Goal: Transaction & Acquisition: Purchase product/service

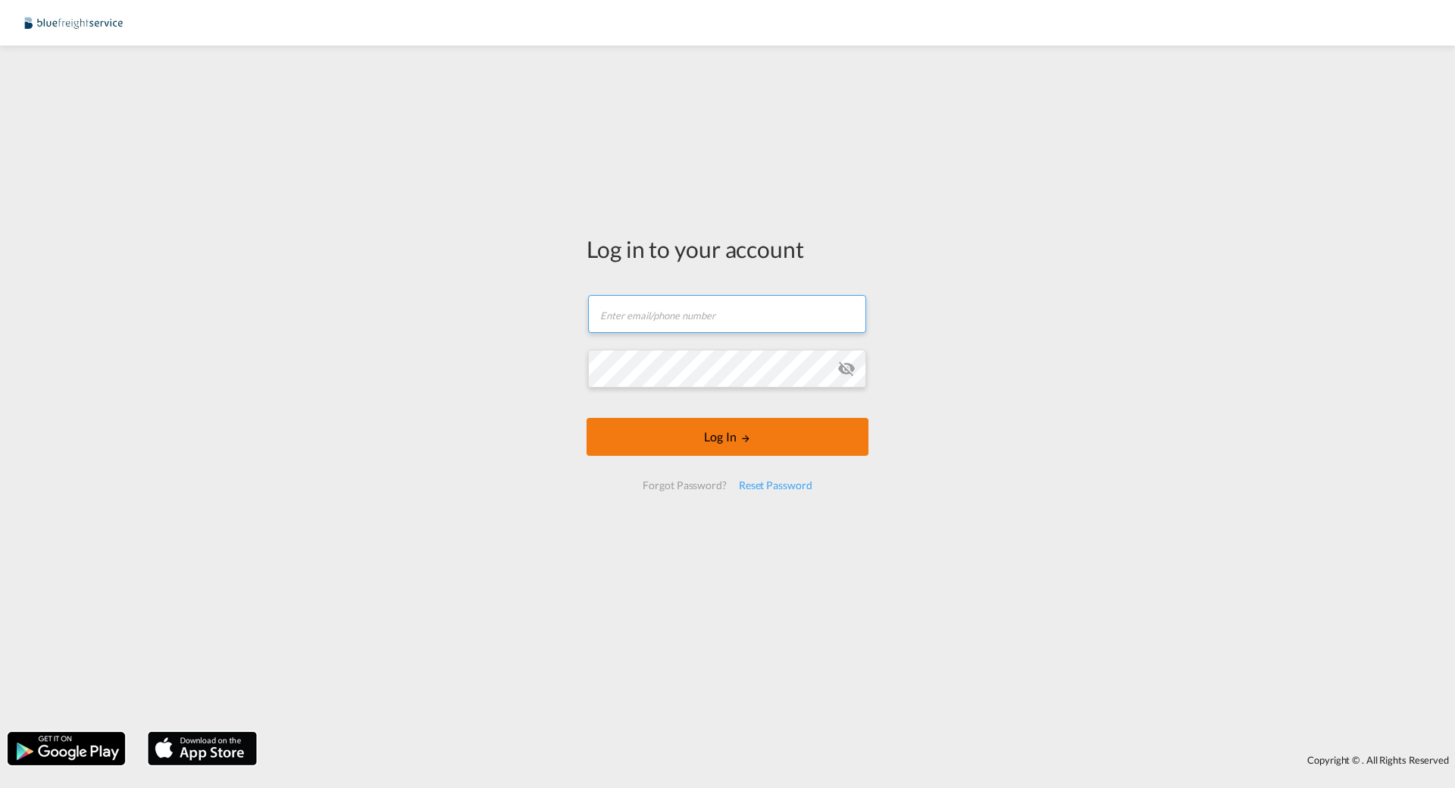
type input "[PERSON_NAME][EMAIL_ADDRESS][PERSON_NAME][DOMAIN_NAME]"
click at [552, 165] on button "Log In" at bounding box center [728, 437] width 282 height 38
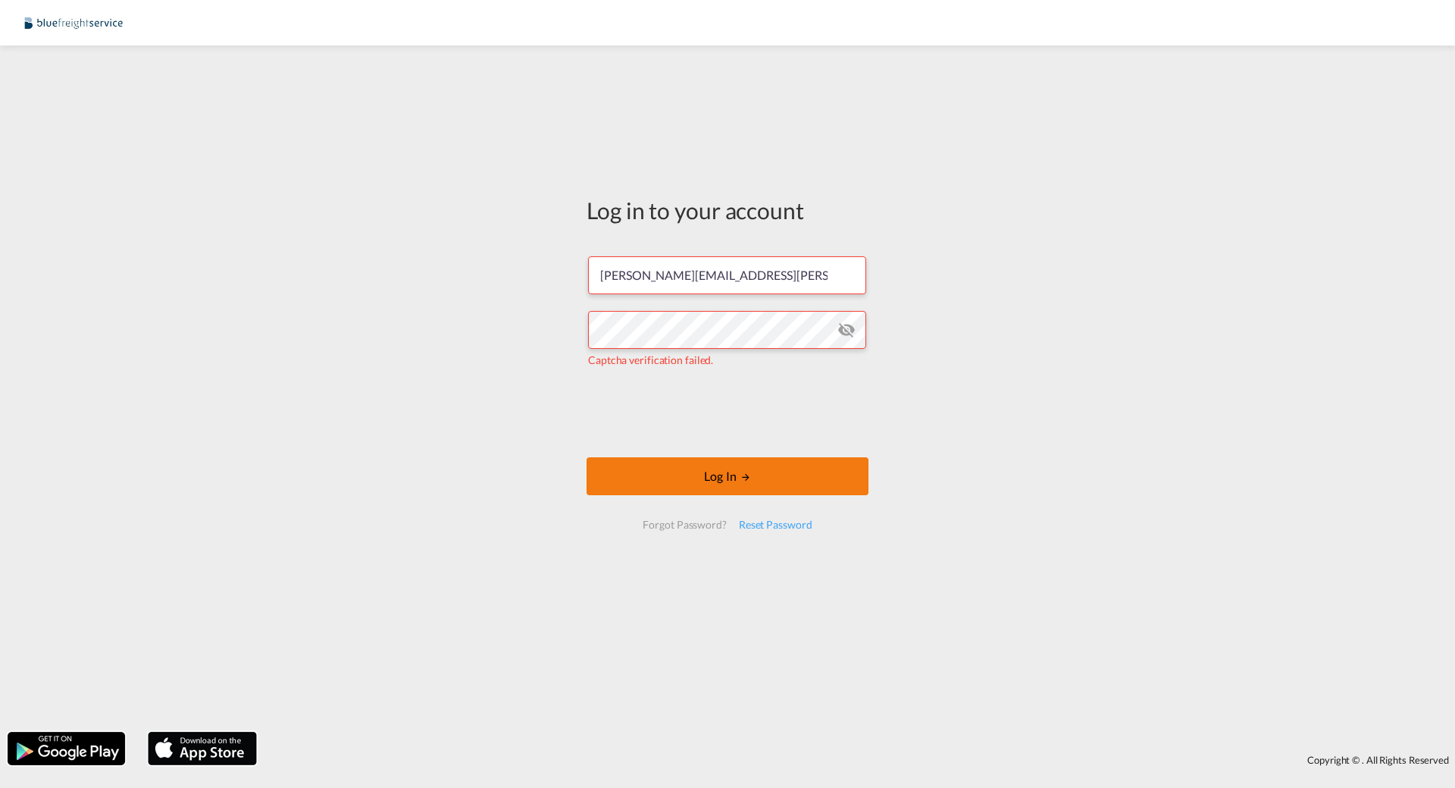
click at [552, 165] on button "Log In" at bounding box center [728, 476] width 282 height 38
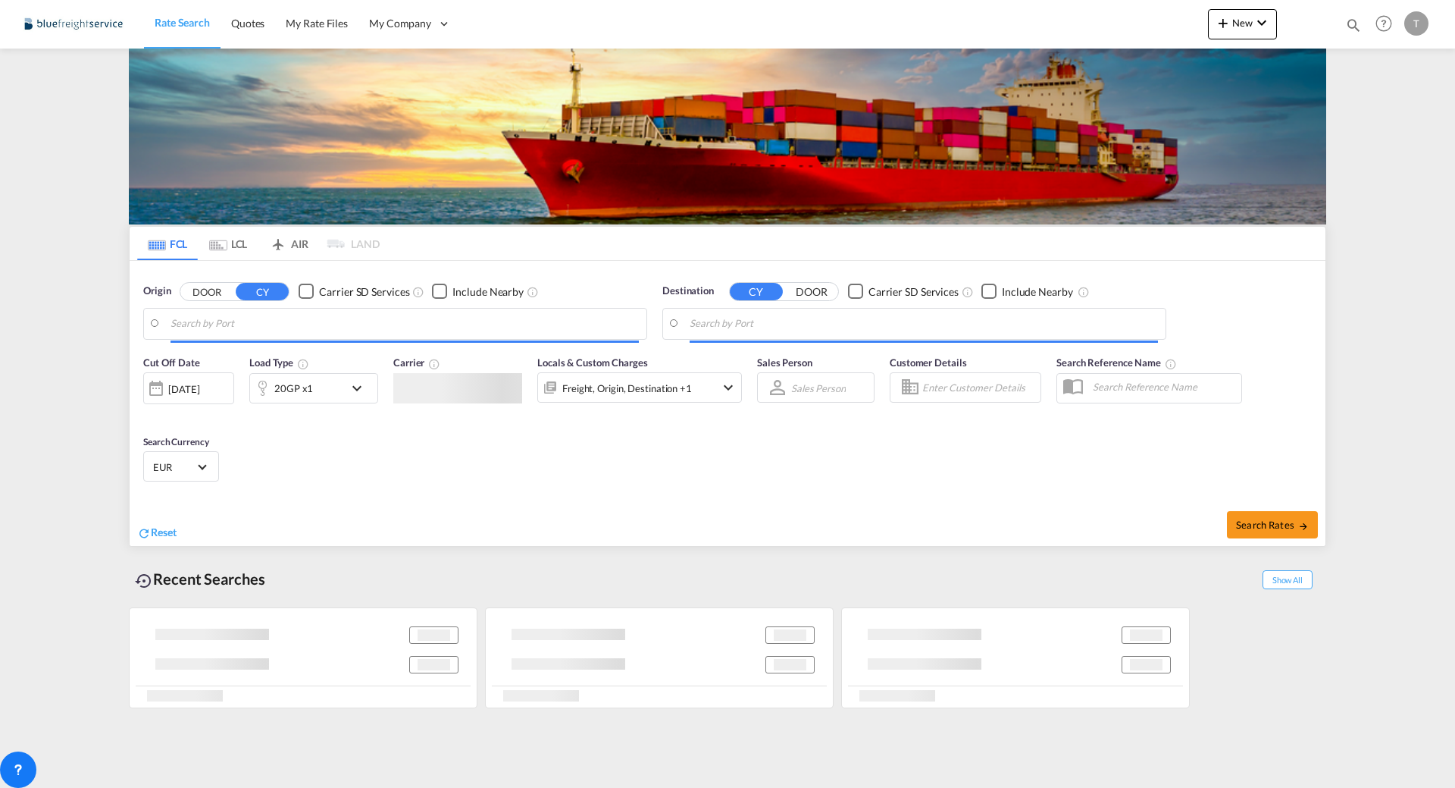
type input "[GEOGRAPHIC_DATA], [GEOGRAPHIC_DATA]"
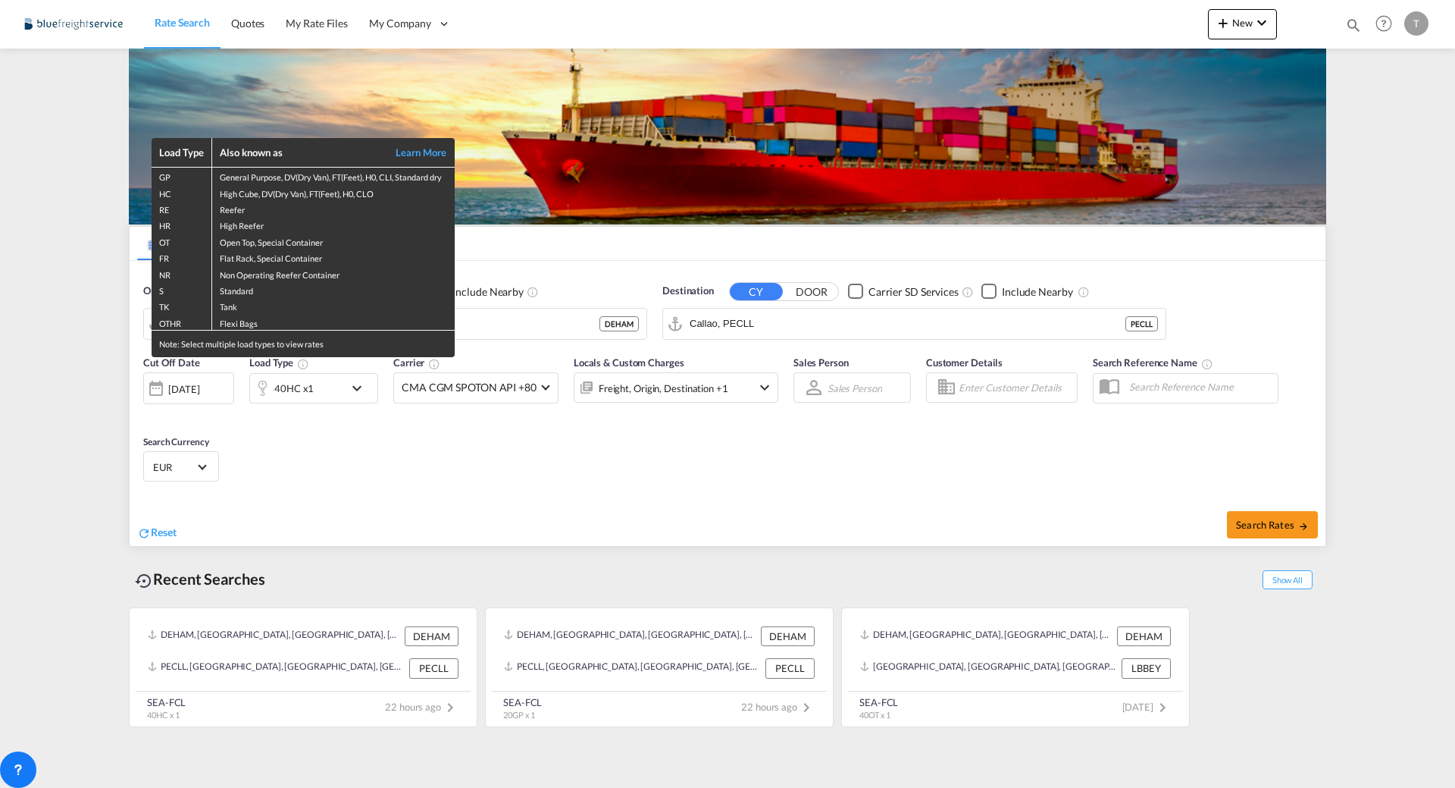
click at [552, 165] on div "Load Type Also known as Learn More GP General Purpose, DV(Dry Van), FT(Feet), H…" at bounding box center [727, 394] width 1455 height 788
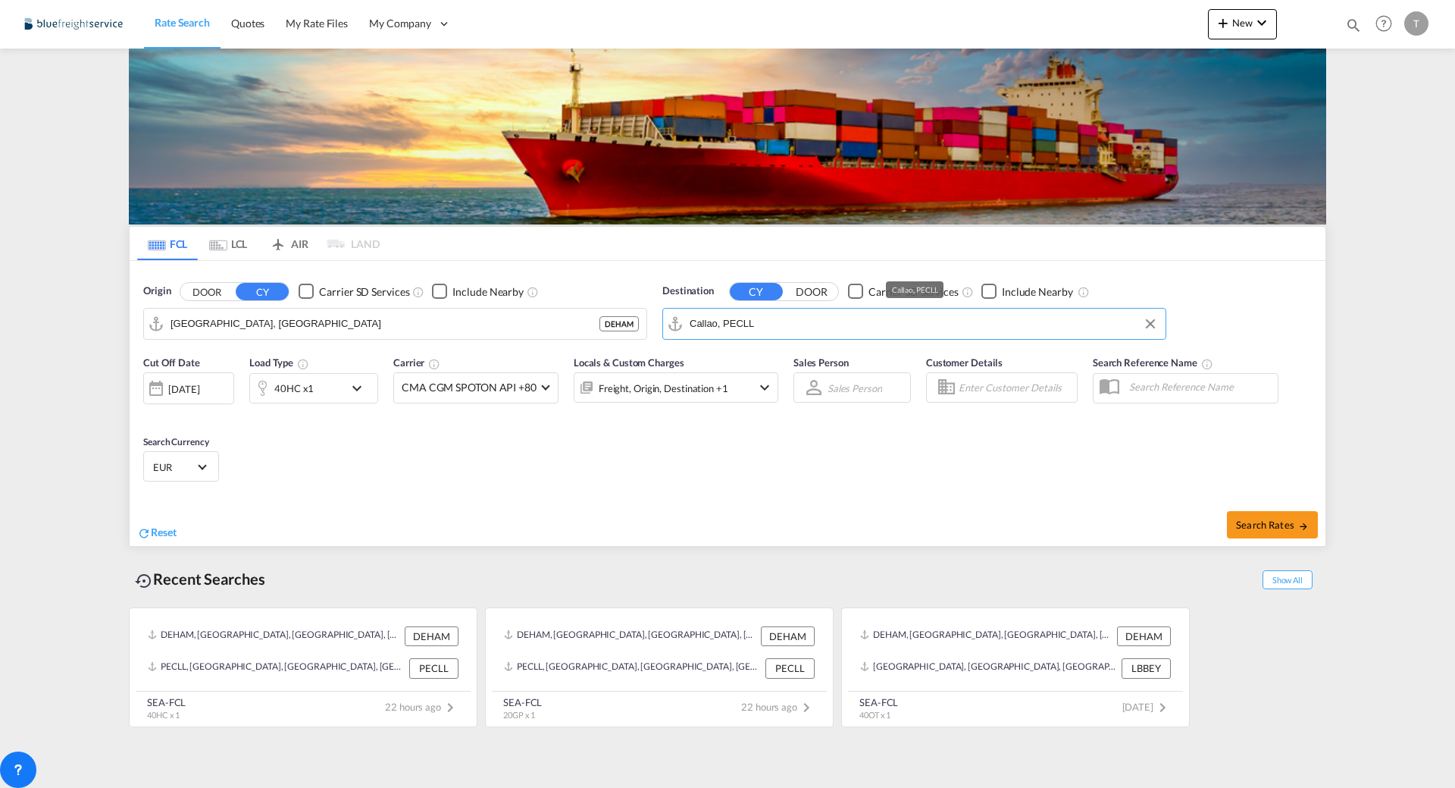
click at [552, 165] on input "Callao, PECLL" at bounding box center [924, 323] width 468 height 23
click at [552, 165] on div "[GEOGRAPHIC_DATA] [GEOGRAPHIC_DATA]" at bounding box center [807, 365] width 288 height 45
type input "[GEOGRAPHIC_DATA], [GEOGRAPHIC_DATA]"
click at [552, 165] on button "Search Rates" at bounding box center [1272, 524] width 91 height 27
type input "DEHAM to [GEOGRAPHIC_DATA] / [DATE]"
